Goal: Find specific page/section: Find specific page/section

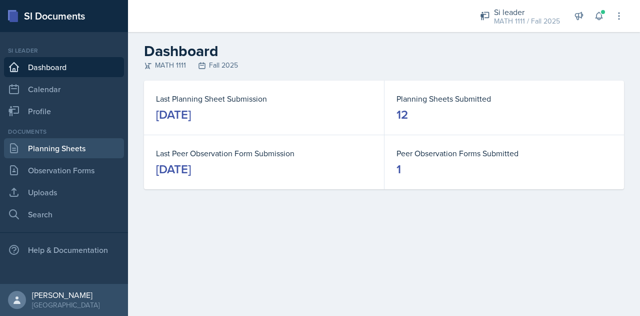
click at [64, 149] on link "Planning Sheets" at bounding box center [64, 148] width 120 height 20
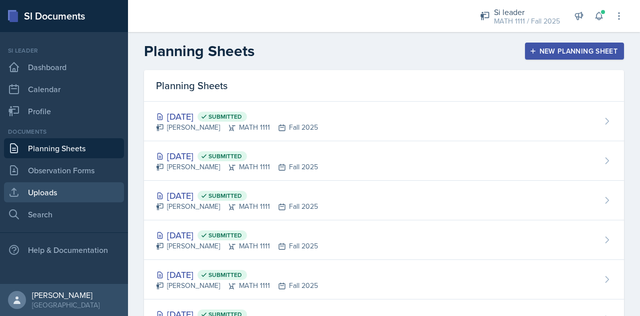
click at [52, 188] on link "Uploads" at bounding box center [64, 192] width 120 height 20
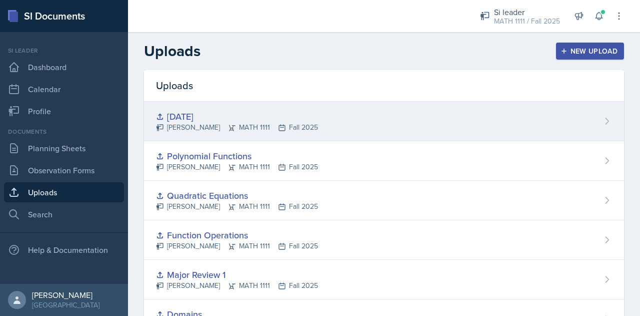
click at [204, 117] on div "10.7.25" at bounding box center [237, 117] width 162 height 14
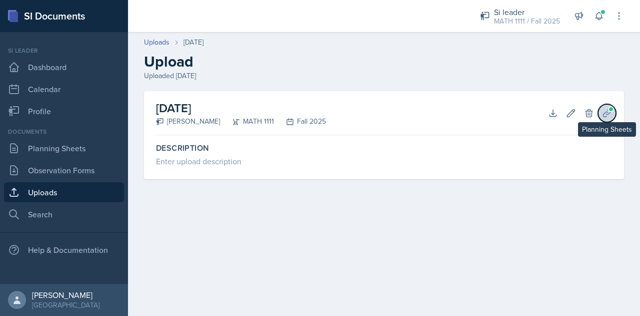
click at [612, 113] on button "Planning Sheets" at bounding box center [607, 113] width 18 height 18
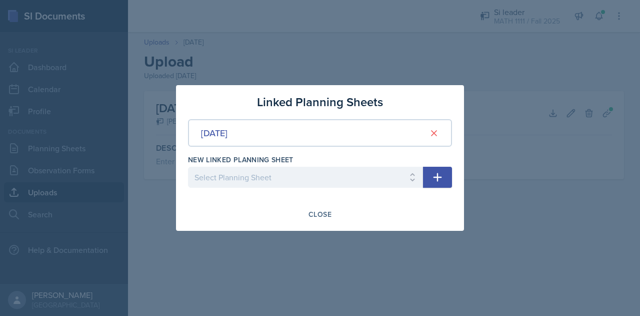
click at [381, 133] on div "Oct 7th, 2025" at bounding box center [320, 133] width 264 height 28
click at [228, 133] on div "Oct 7th, 2025" at bounding box center [214, 133] width 27 height 14
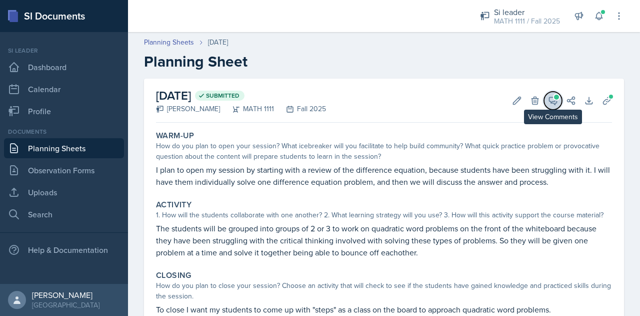
click at [548, 100] on icon at bounding box center [553, 101] width 10 height 10
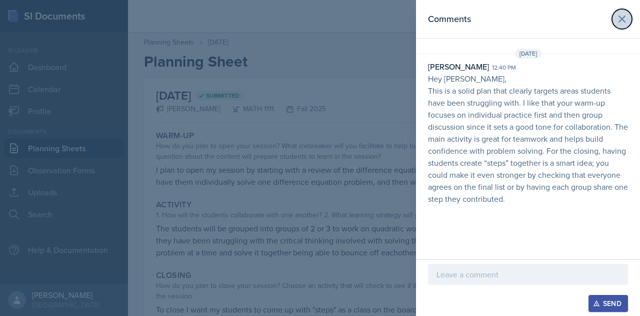
click at [622, 20] on icon at bounding box center [622, 19] width 12 height 12
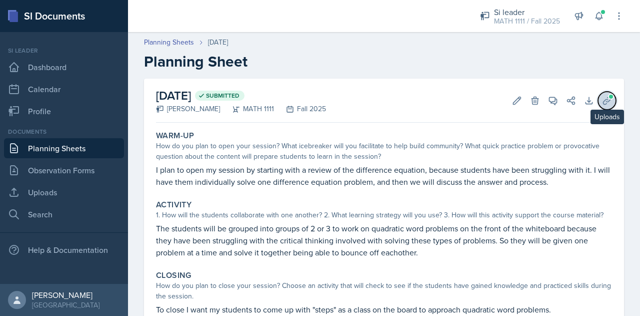
click at [598, 107] on button "Uploads" at bounding box center [607, 101] width 18 height 18
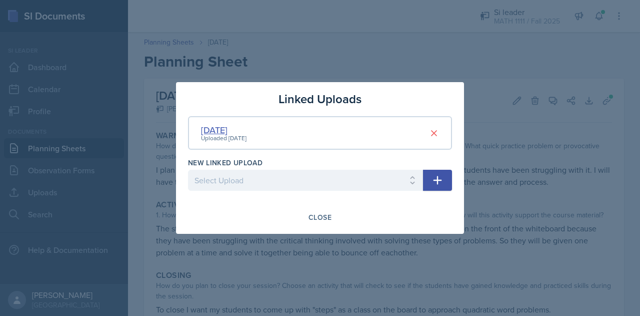
click at [219, 134] on div "Uploaded Oct 5th, 2025" at bounding box center [224, 138] width 46 height 9
click at [218, 131] on div "10.7.25" at bounding box center [224, 130] width 46 height 14
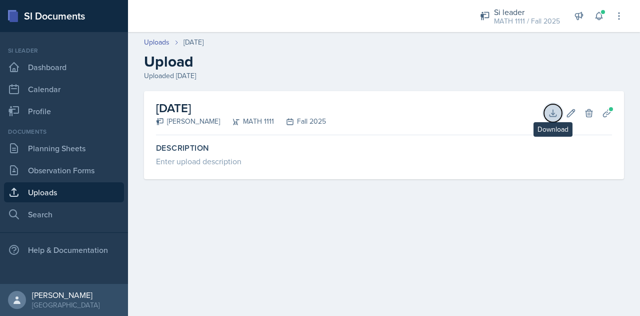
click at [556, 109] on icon at bounding box center [553, 113] width 10 height 10
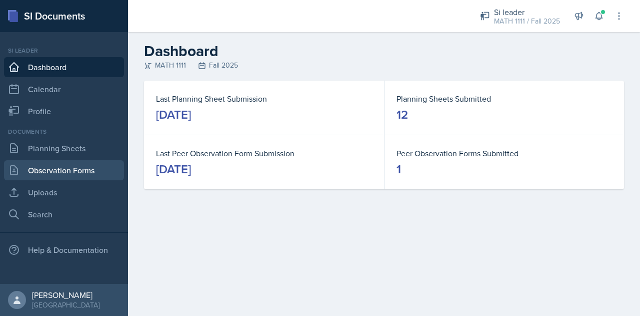
click at [63, 172] on link "Observation Forms" at bounding box center [64, 170] width 120 height 20
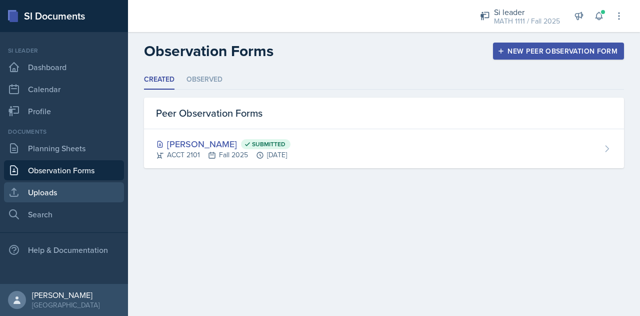
click at [49, 189] on link "Uploads" at bounding box center [64, 192] width 120 height 20
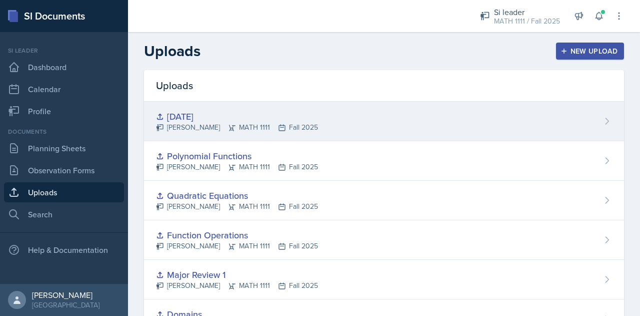
click at [180, 115] on div "10.7.25" at bounding box center [237, 117] width 162 height 14
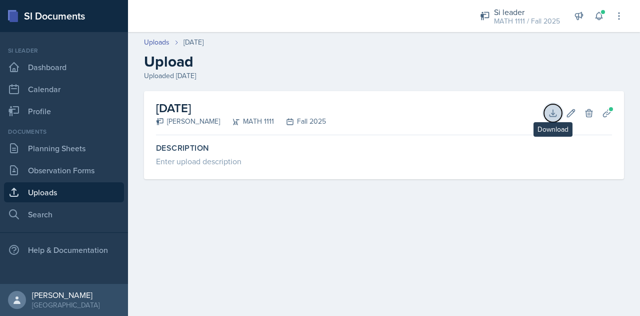
click at [550, 114] on icon at bounding box center [553, 113] width 10 height 10
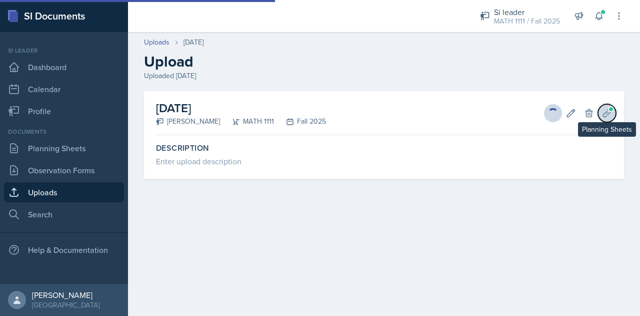
click at [609, 115] on icon at bounding box center [607, 113] width 10 height 10
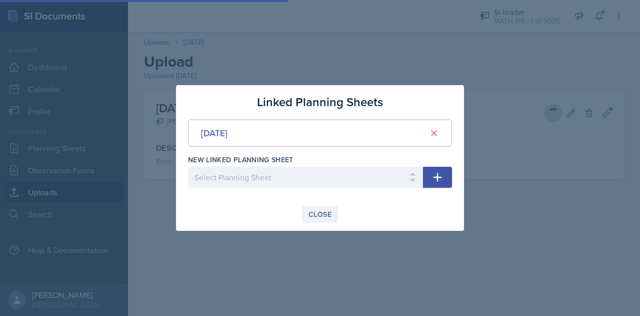
click at [317, 214] on div "Close" at bounding box center [320, 214] width 23 height 8
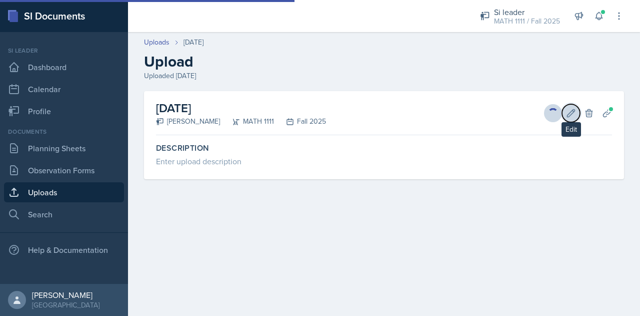
click at [572, 113] on icon at bounding box center [571, 113] width 10 height 10
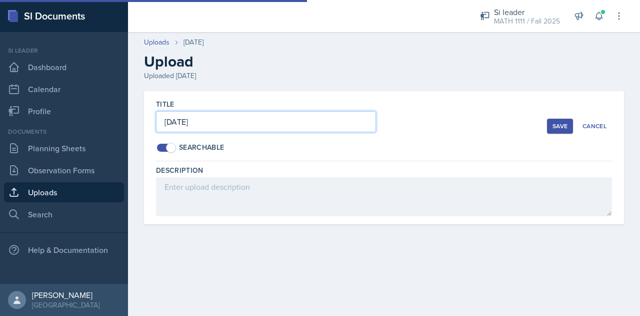
click at [201, 121] on input "10.7.25" at bounding box center [266, 121] width 220 height 21
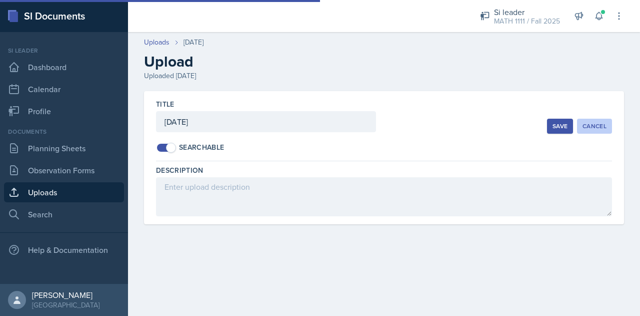
click at [594, 125] on div "Cancel" at bounding box center [595, 126] width 24 height 8
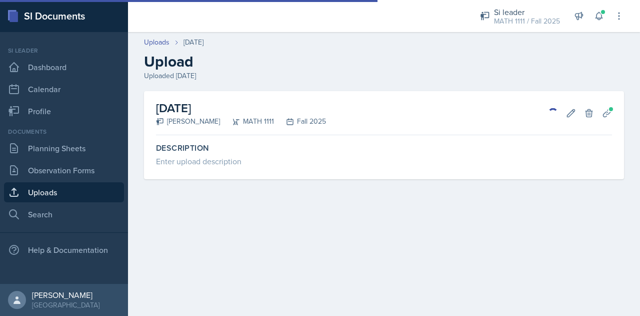
click at [446, 128] on div "10.7.25 Anna Bintliff MATH 1111 Fall 2025 Download Edit Delete Planning Sheets" at bounding box center [384, 113] width 456 height 44
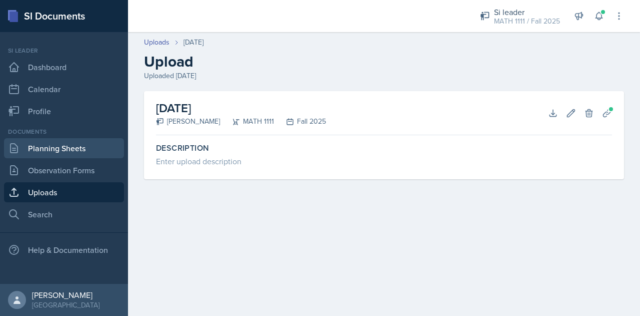
click at [44, 152] on link "Planning Sheets" at bounding box center [64, 148] width 120 height 20
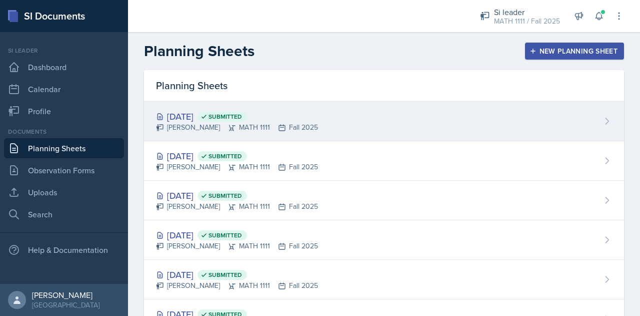
click at [188, 117] on div "Oct 9th, 2025 Submitted" at bounding box center [237, 117] width 162 height 14
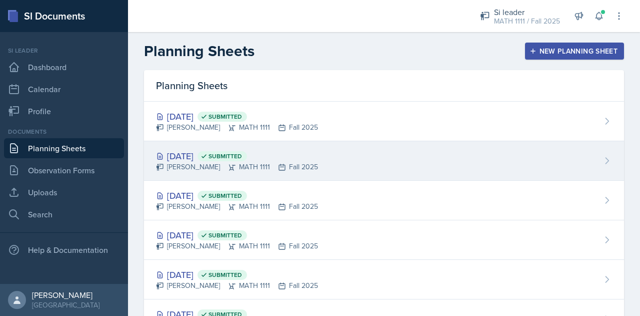
click at [191, 153] on div "Oct 7th, 2025 Submitted" at bounding box center [237, 156] width 162 height 14
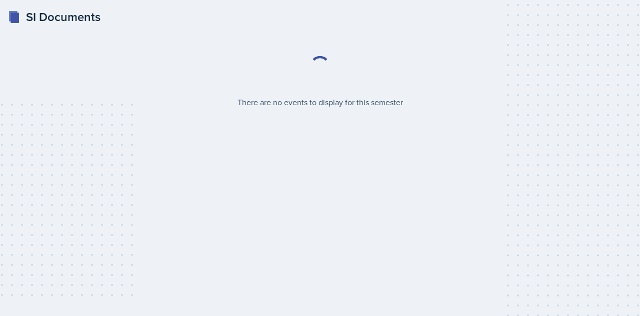
select select "2bed604d-1099-4043-b1bc-2365e8740244"
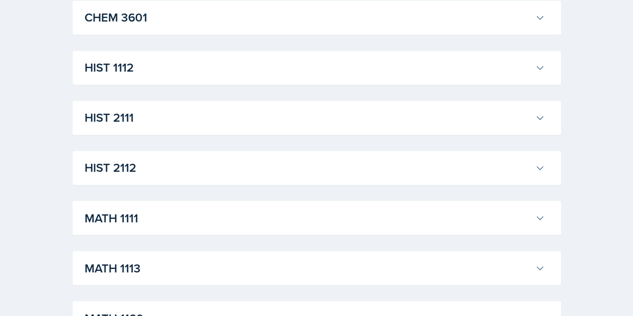
scroll to position [757, 0]
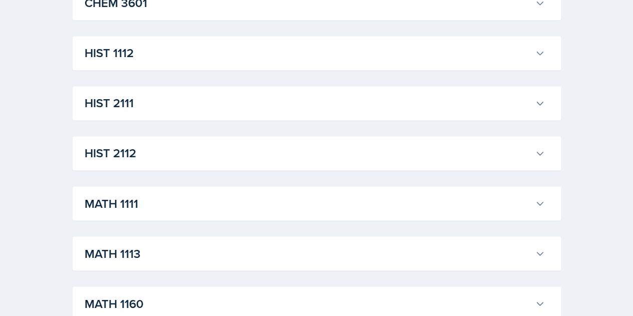
click at [206, 186] on div "MATH 1111 [PERSON_NAME] Professor: [PERSON_NAME] Export to Google Calendar Recu…" at bounding box center [317, 203] width 488 height 34
click at [218, 203] on h3 "MATH 1111" at bounding box center [308, 203] width 446 height 18
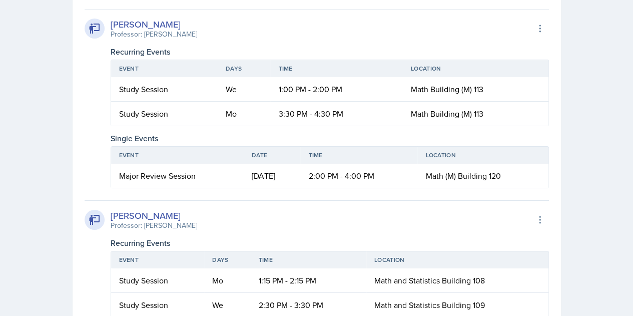
scroll to position [1670, 0]
